Goal: Transaction & Acquisition: Subscribe to service/newsletter

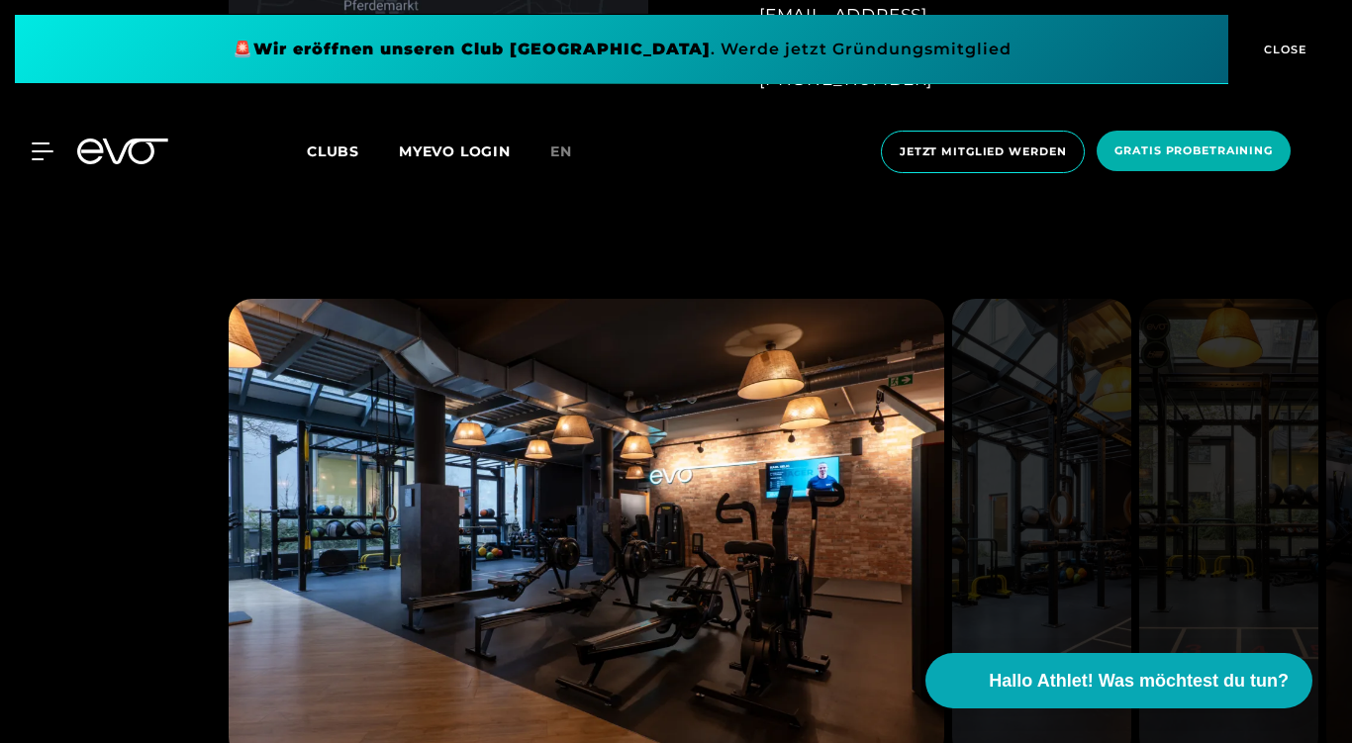
scroll to position [1446, 0]
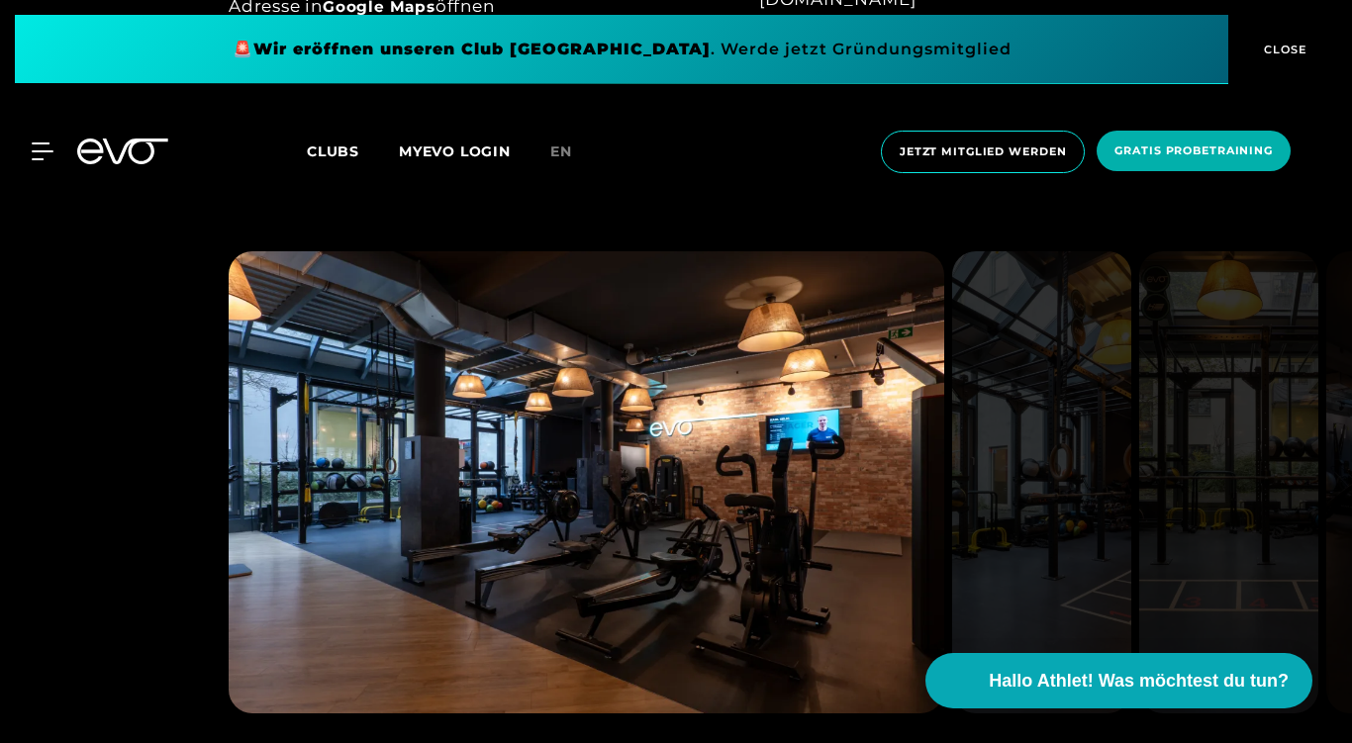
click at [1196, 490] on img at bounding box center [1228, 482] width 179 height 462
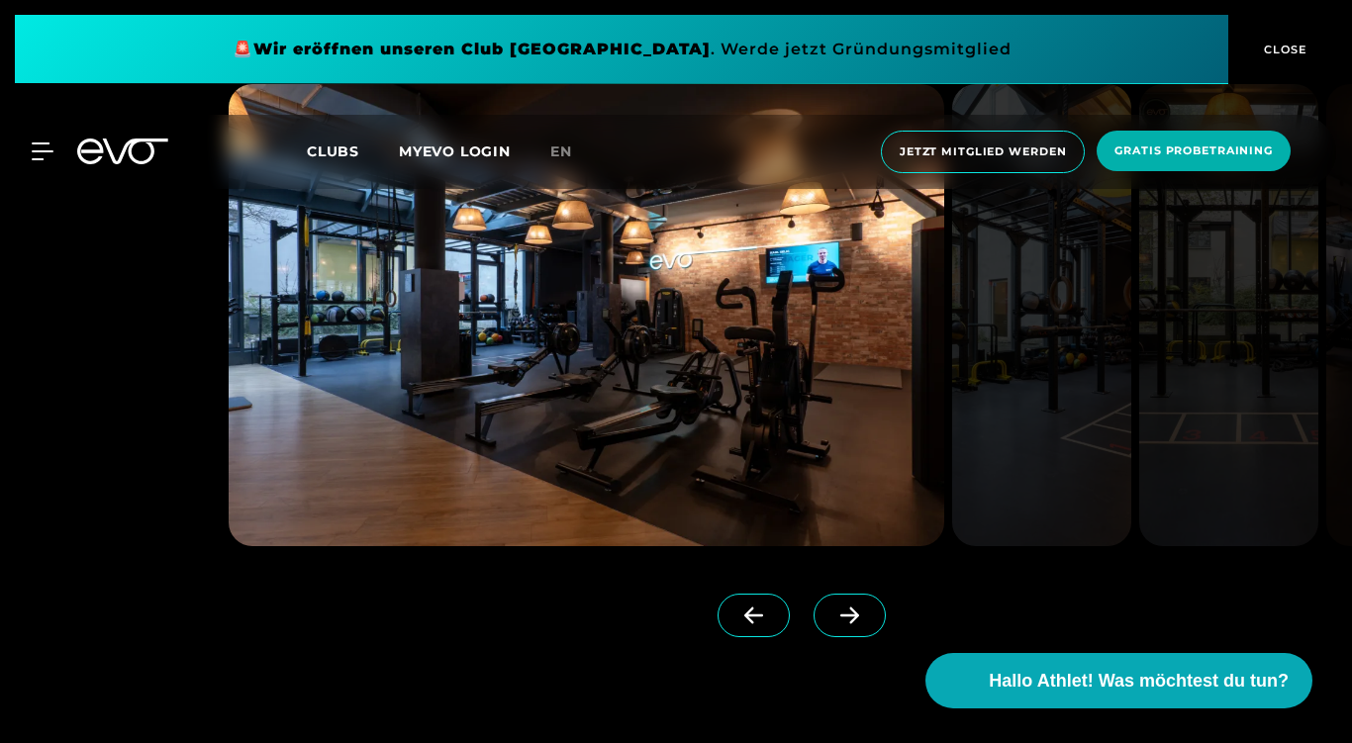
click at [813, 626] on span at bounding box center [849, 616] width 72 height 44
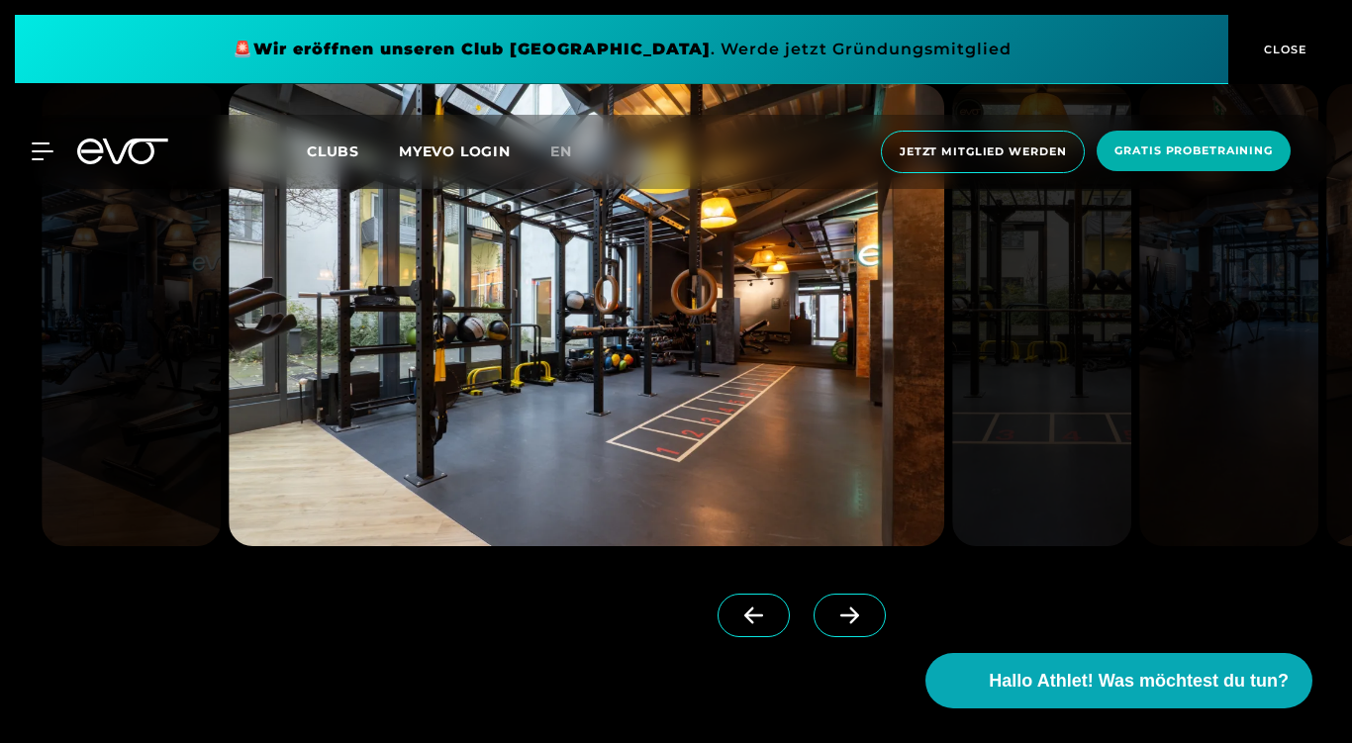
click at [813, 626] on span at bounding box center [849, 616] width 72 height 44
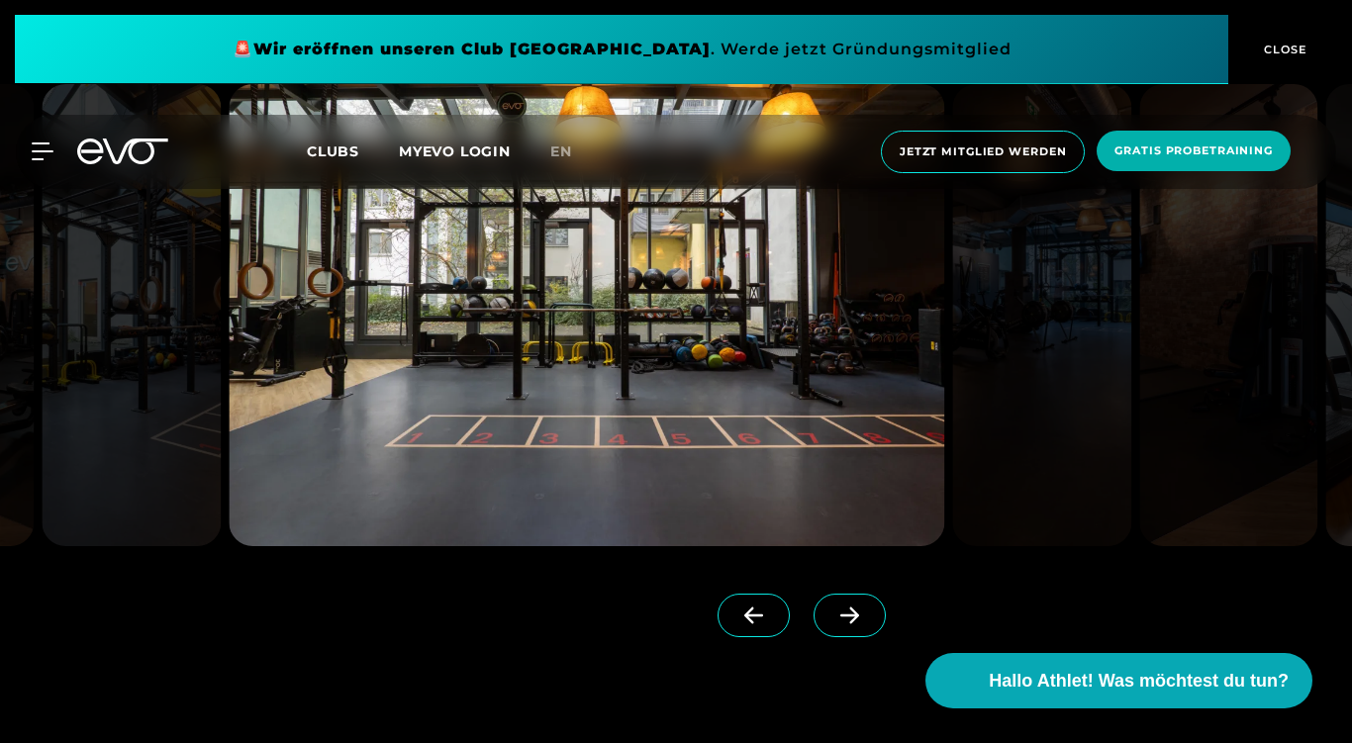
click at [813, 626] on span at bounding box center [849, 616] width 72 height 44
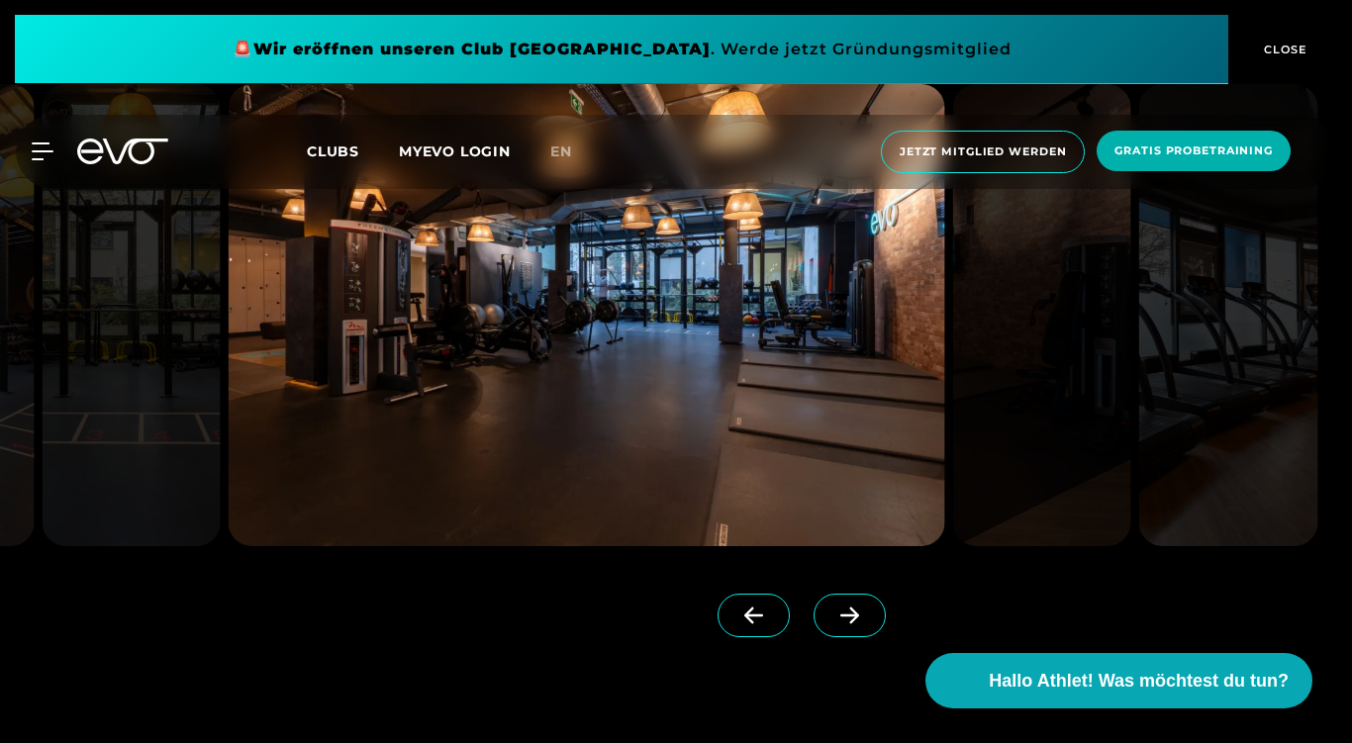
click at [813, 626] on span at bounding box center [849, 616] width 72 height 44
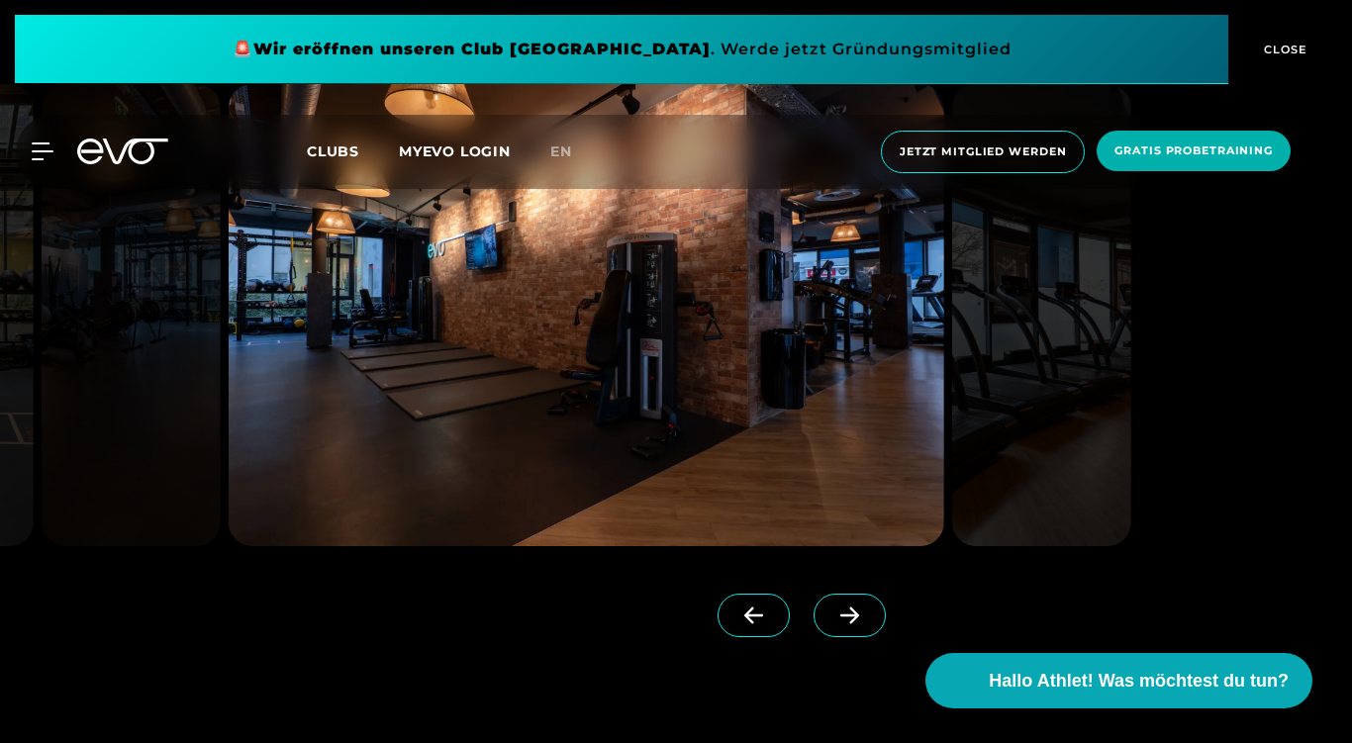
click at [813, 626] on span at bounding box center [849, 616] width 72 height 44
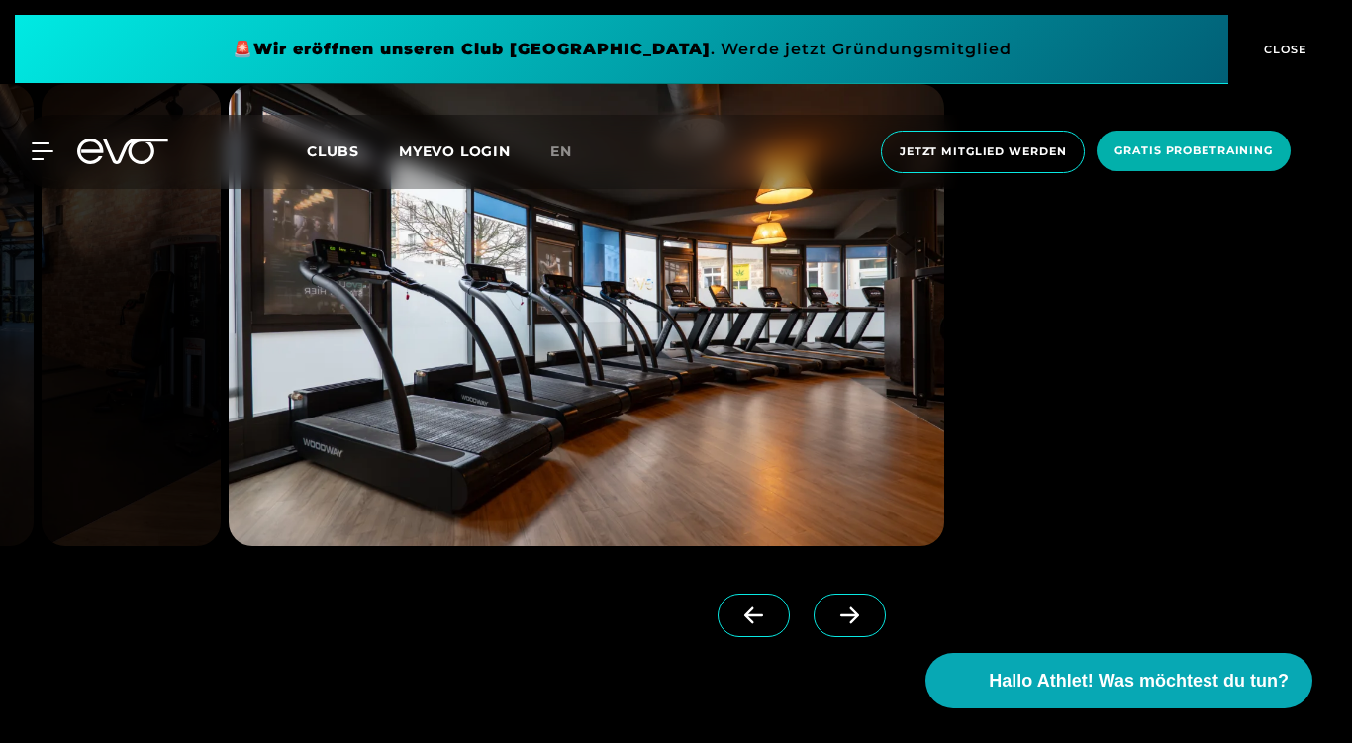
click at [813, 626] on span at bounding box center [849, 616] width 72 height 44
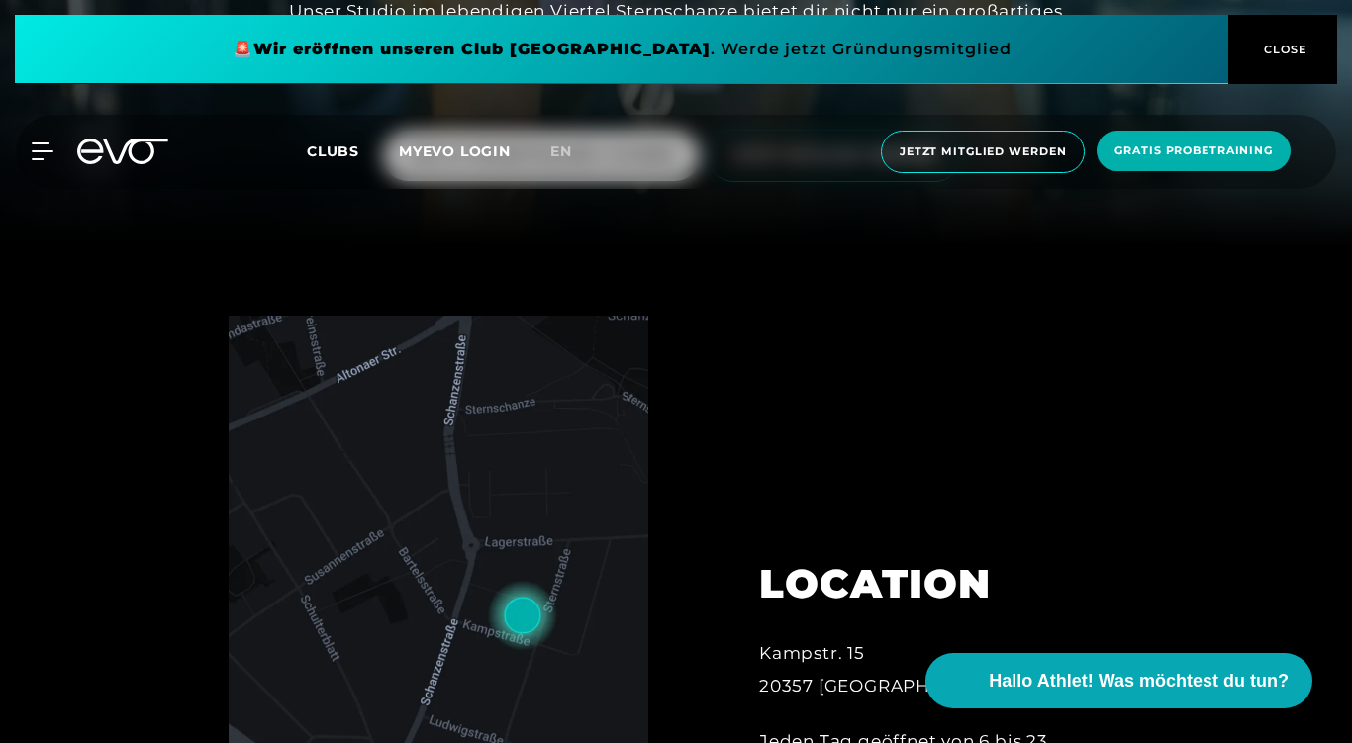
scroll to position [0, 0]
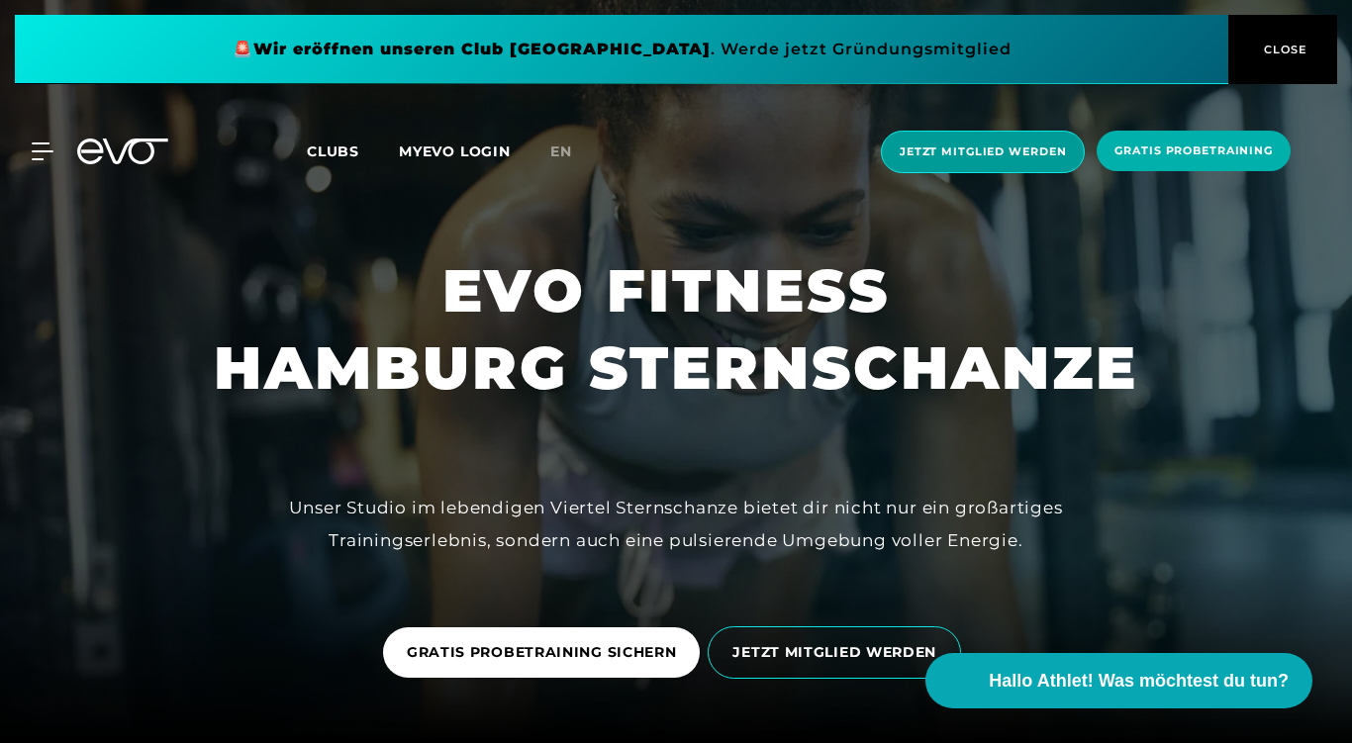
click at [923, 149] on span "Jetzt Mitglied werden" at bounding box center [982, 151] width 166 height 17
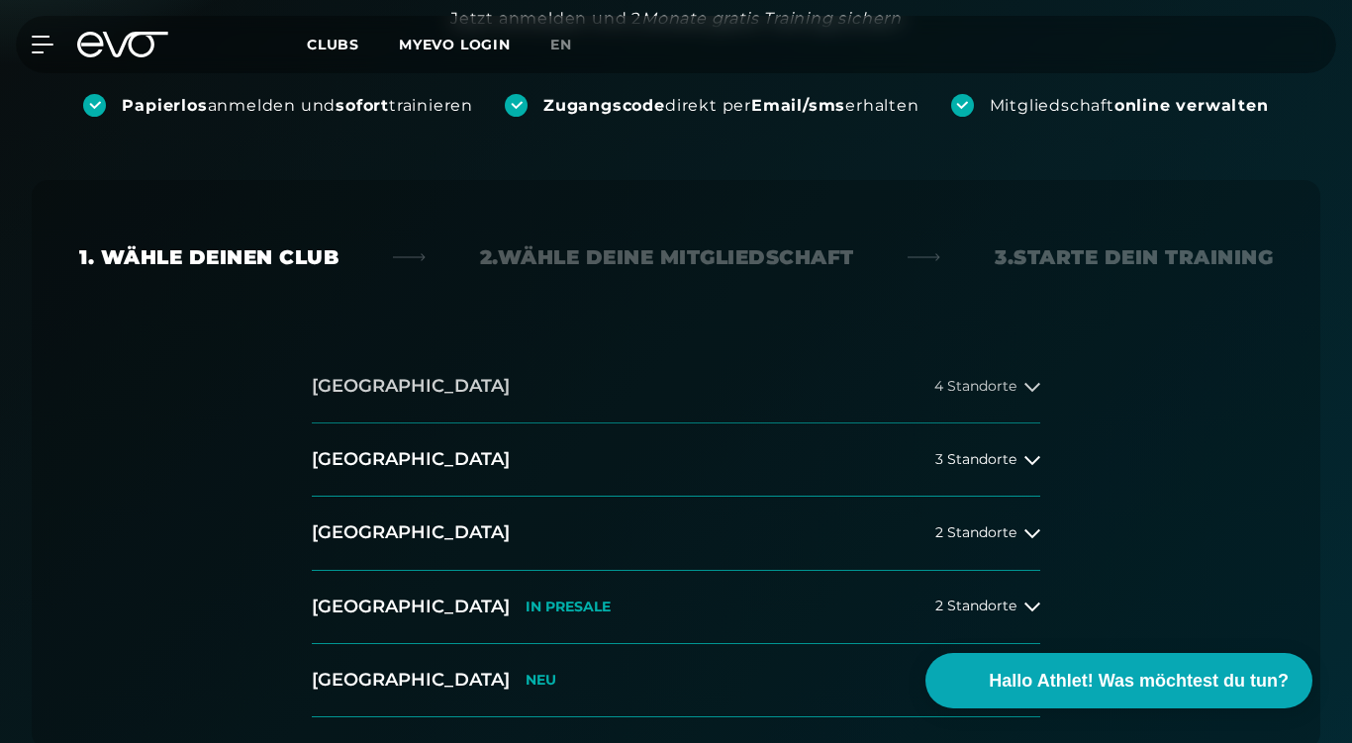
scroll to position [337, 0]
click at [721, 381] on button "[GEOGRAPHIC_DATA] 4 Standorte" at bounding box center [676, 385] width 728 height 73
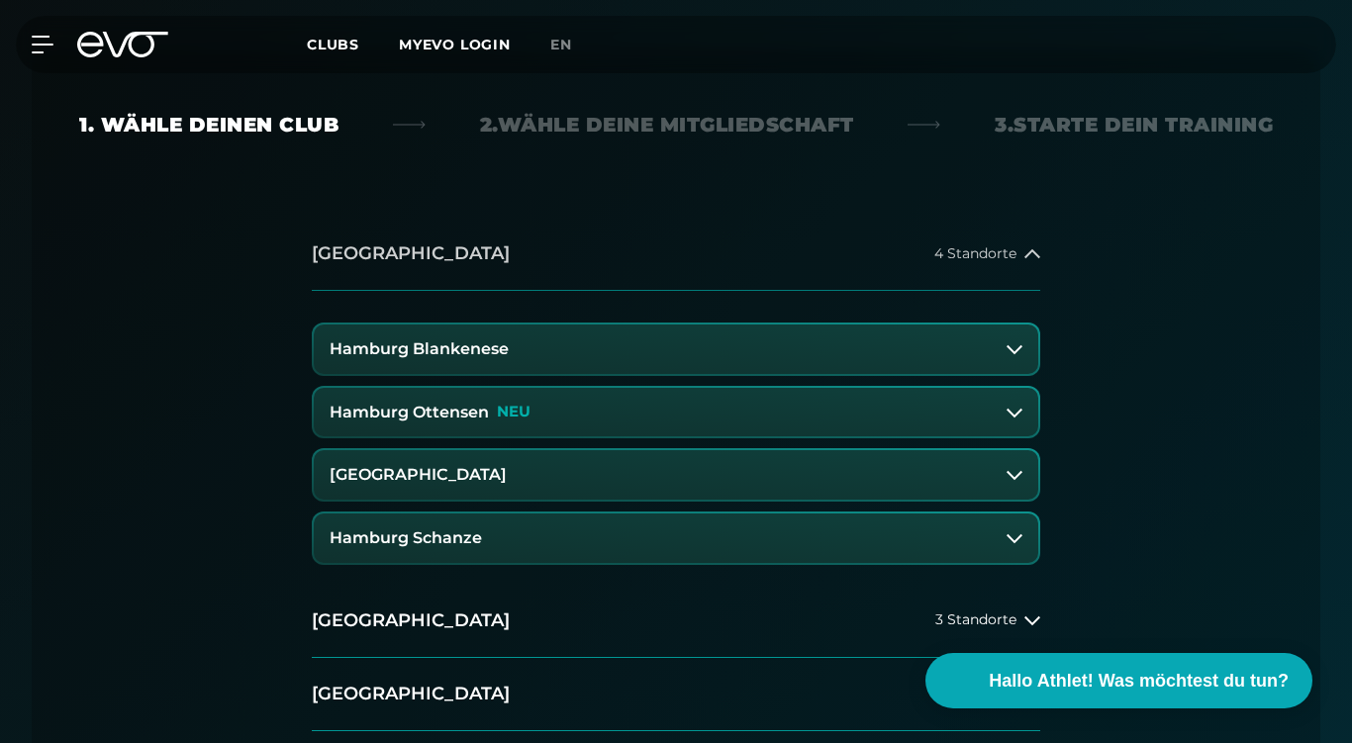
scroll to position [470, 0]
click at [632, 530] on button "Hamburg Schanze" at bounding box center [676, 537] width 724 height 49
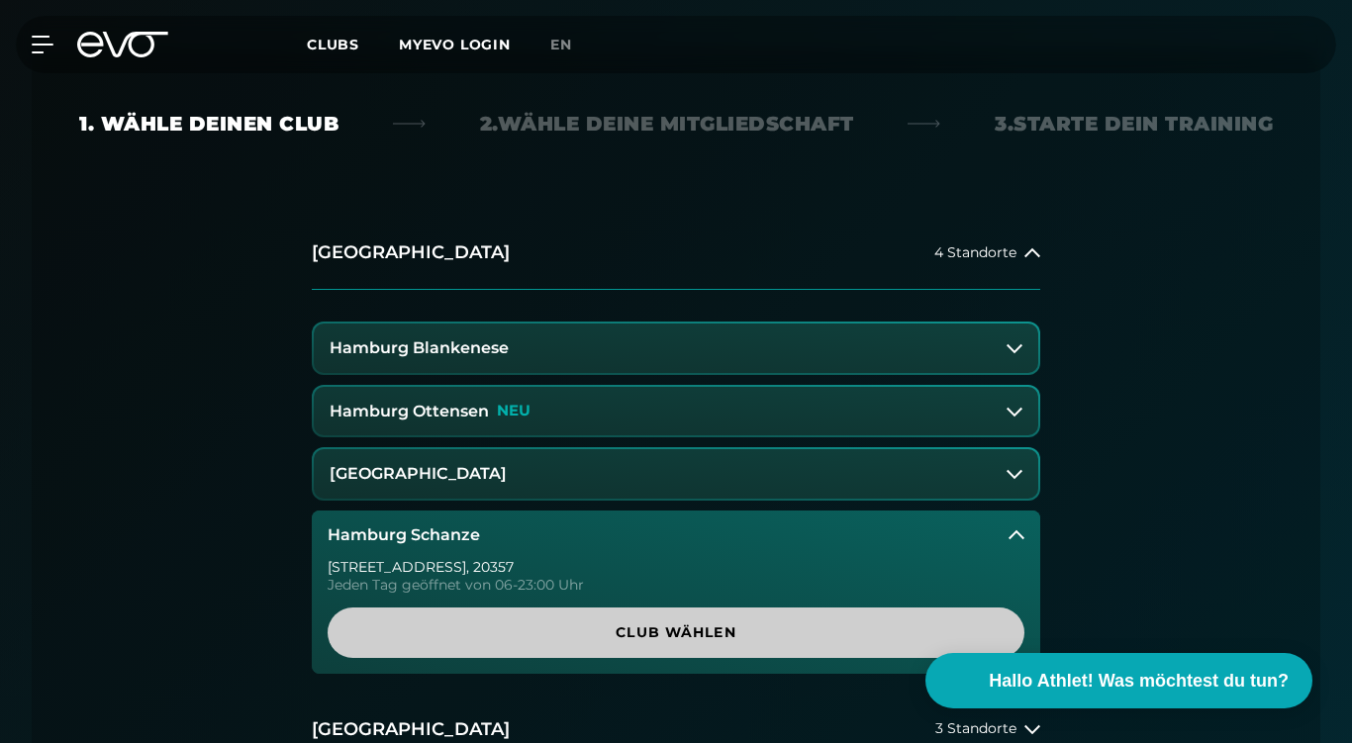
click at [663, 638] on span "Club wählen" at bounding box center [675, 632] width 649 height 21
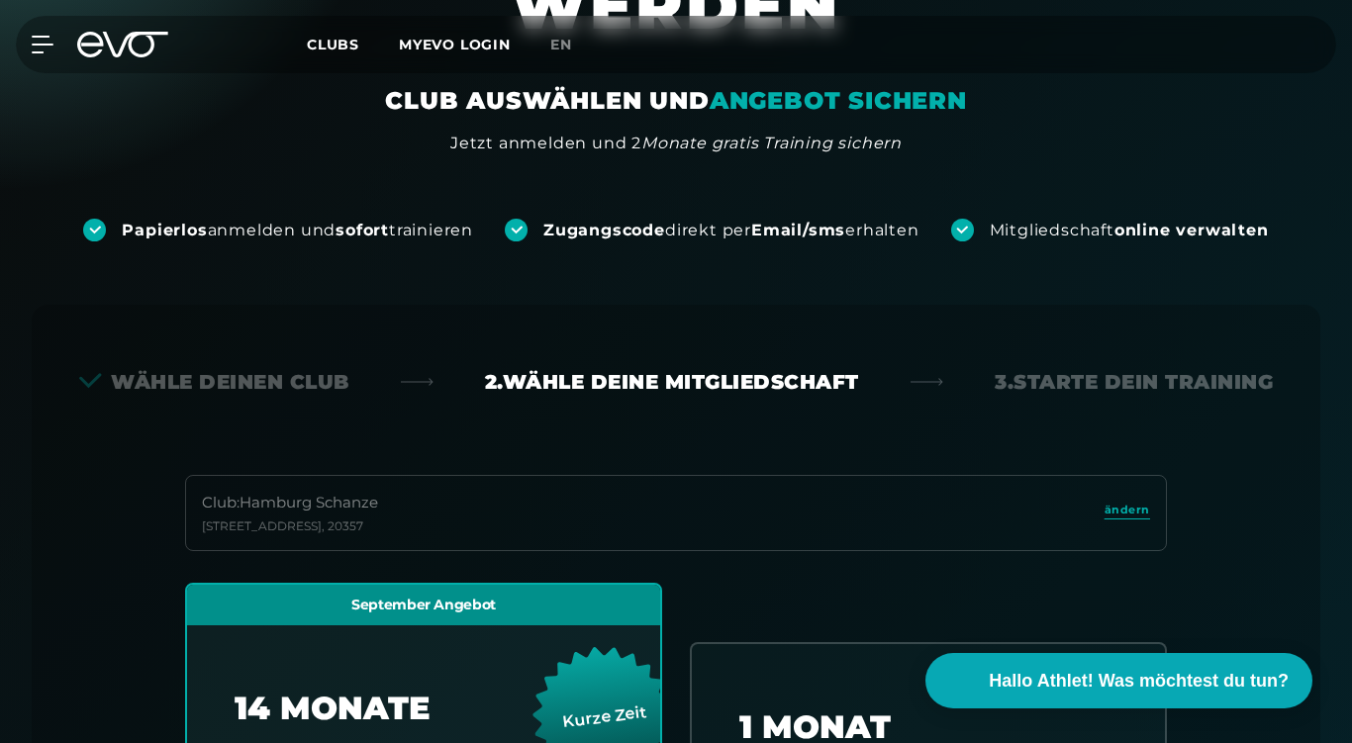
scroll to position [199, 0]
